Goal: Task Accomplishment & Management: Manage account settings

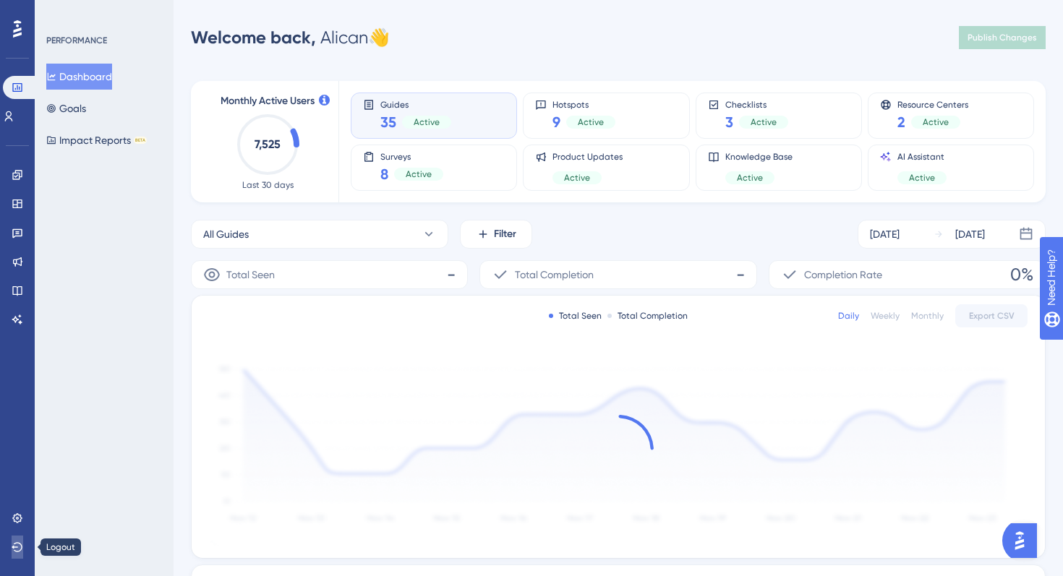
click at [23, 544] on button at bounding box center [18, 547] width 12 height 23
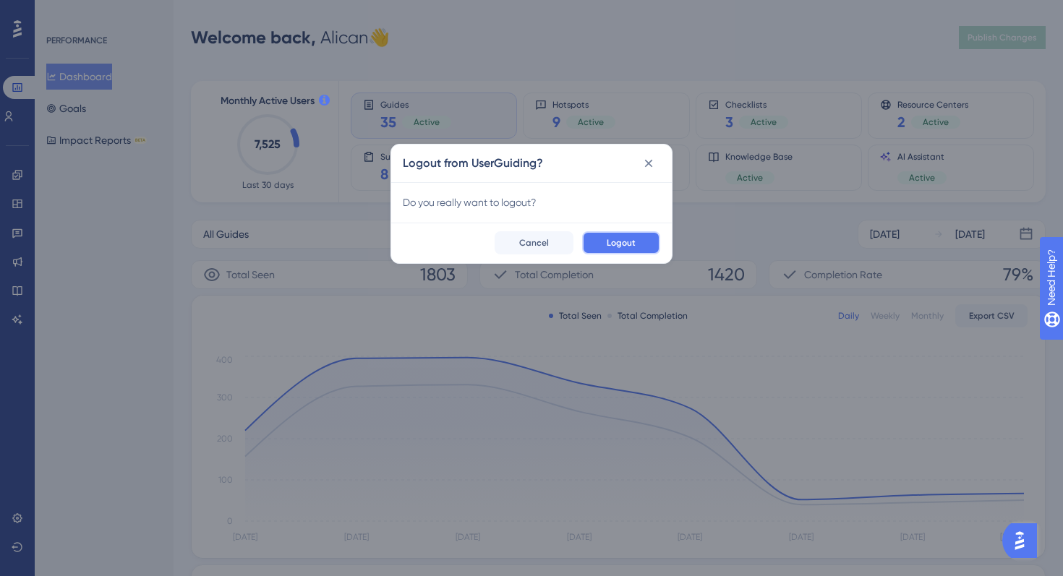
click at [645, 239] on button "Logout" at bounding box center [621, 242] width 78 height 23
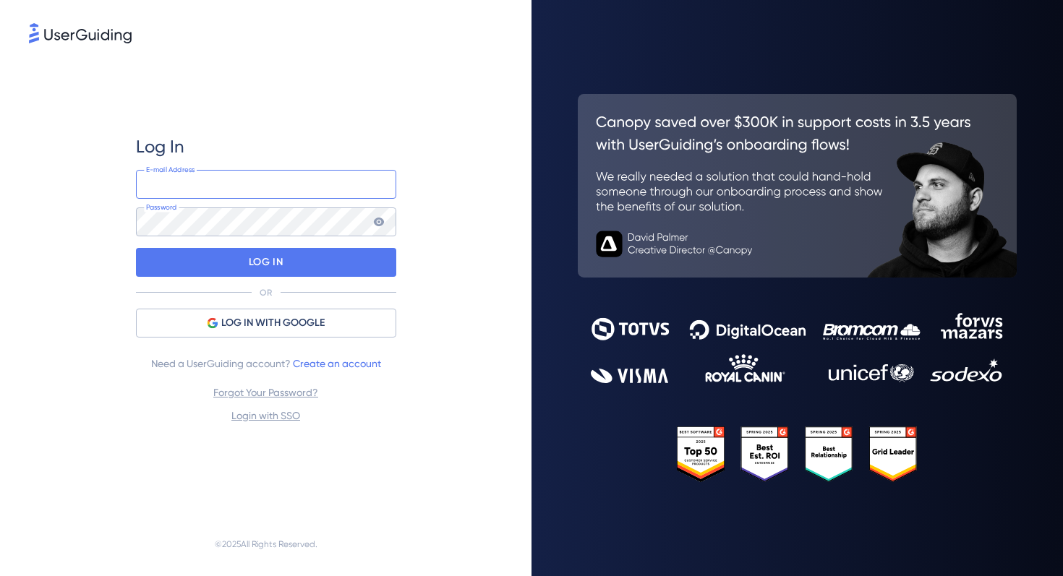
click at [376, 182] on input "email" at bounding box center [266, 184] width 260 height 29
